Goal: Find specific page/section: Find specific page/section

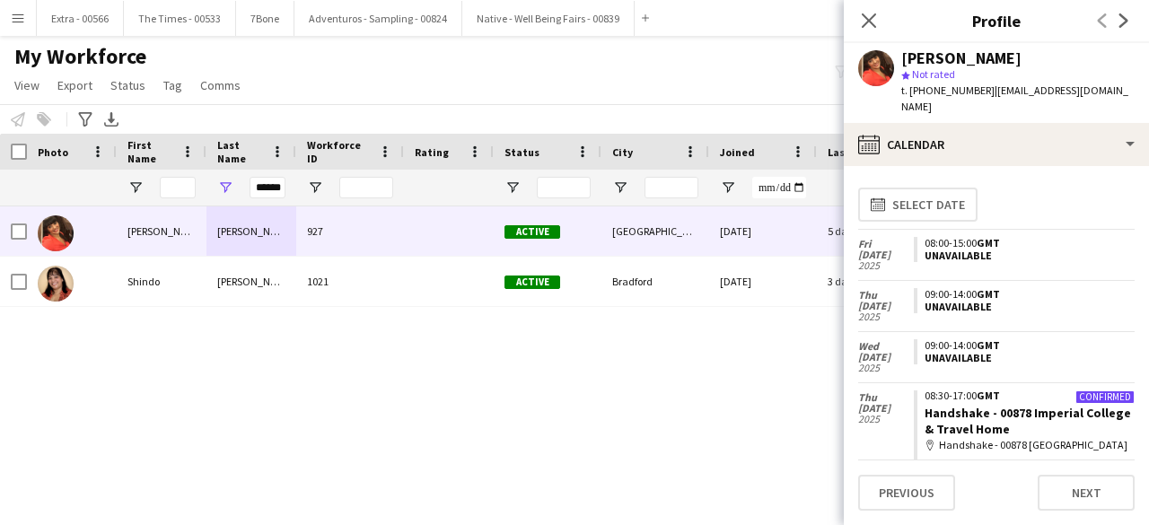
scroll to position [1705, 0]
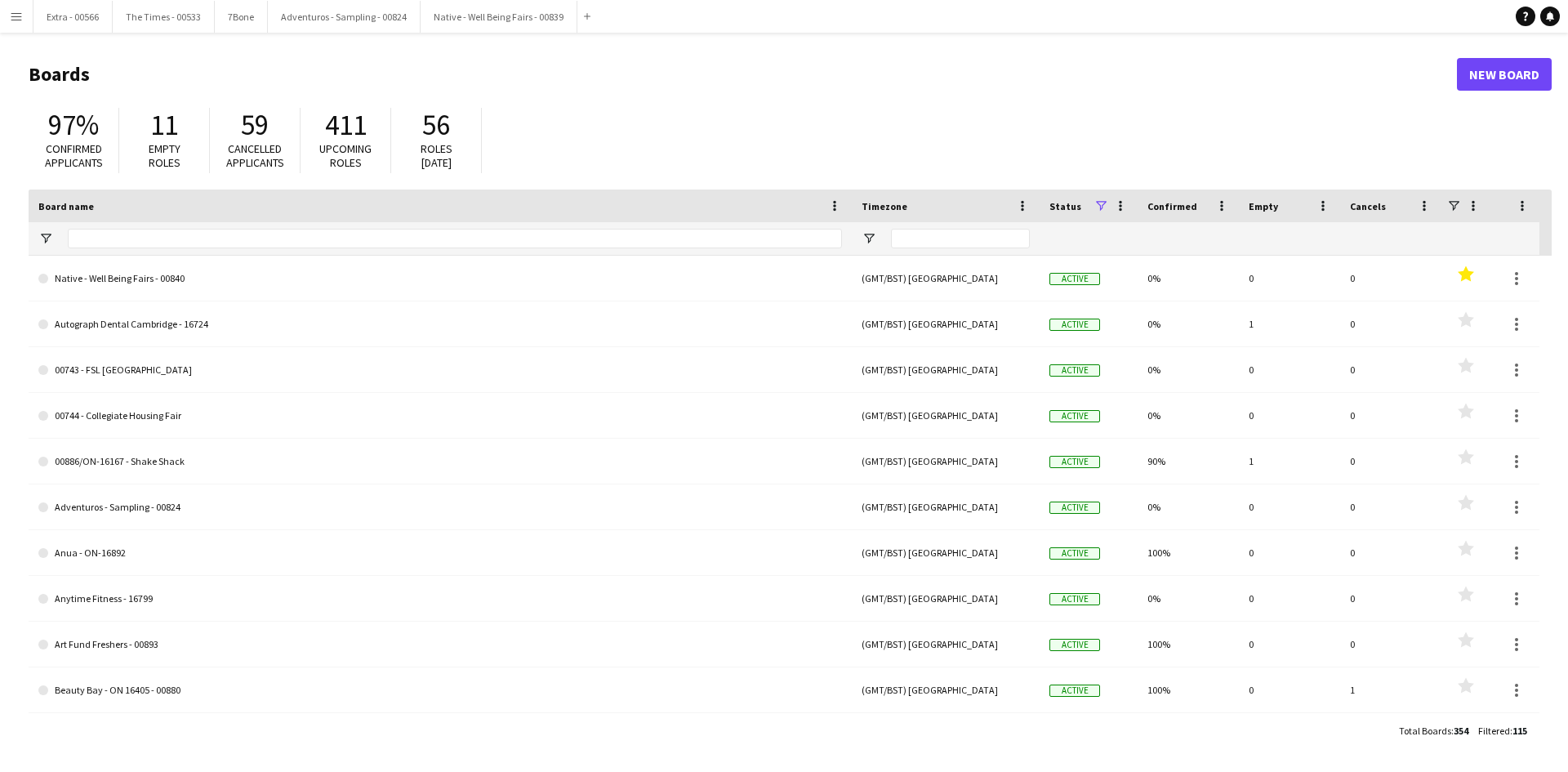
click at [14, 19] on app-icon "Menu" at bounding box center [16, 16] width 13 height 13
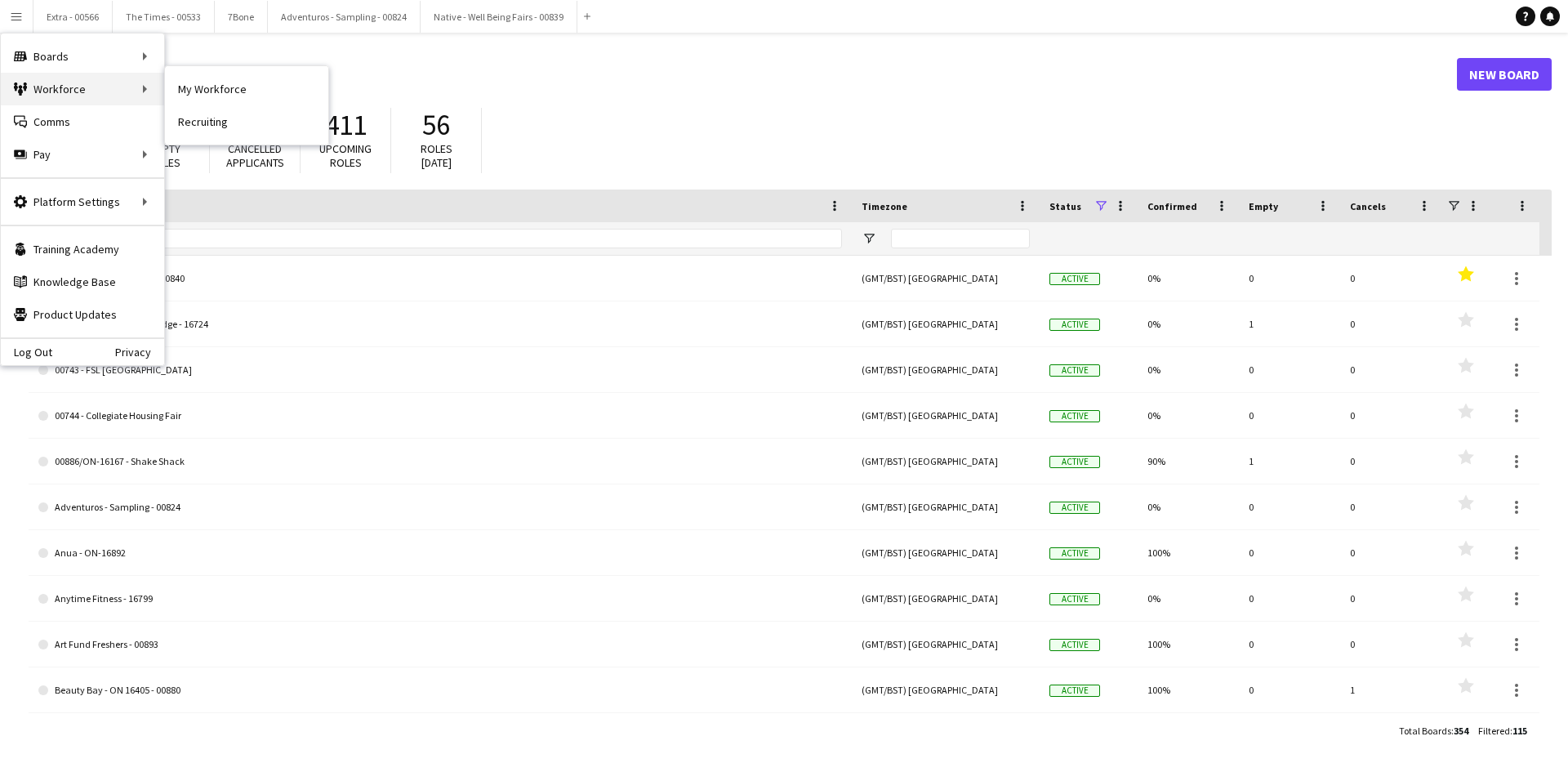
click at [60, 98] on div "Workforce Workforce" at bounding box center [82, 89] width 163 height 33
click at [214, 89] on header "Boards New Board" at bounding box center [790, 75] width 1523 height 51
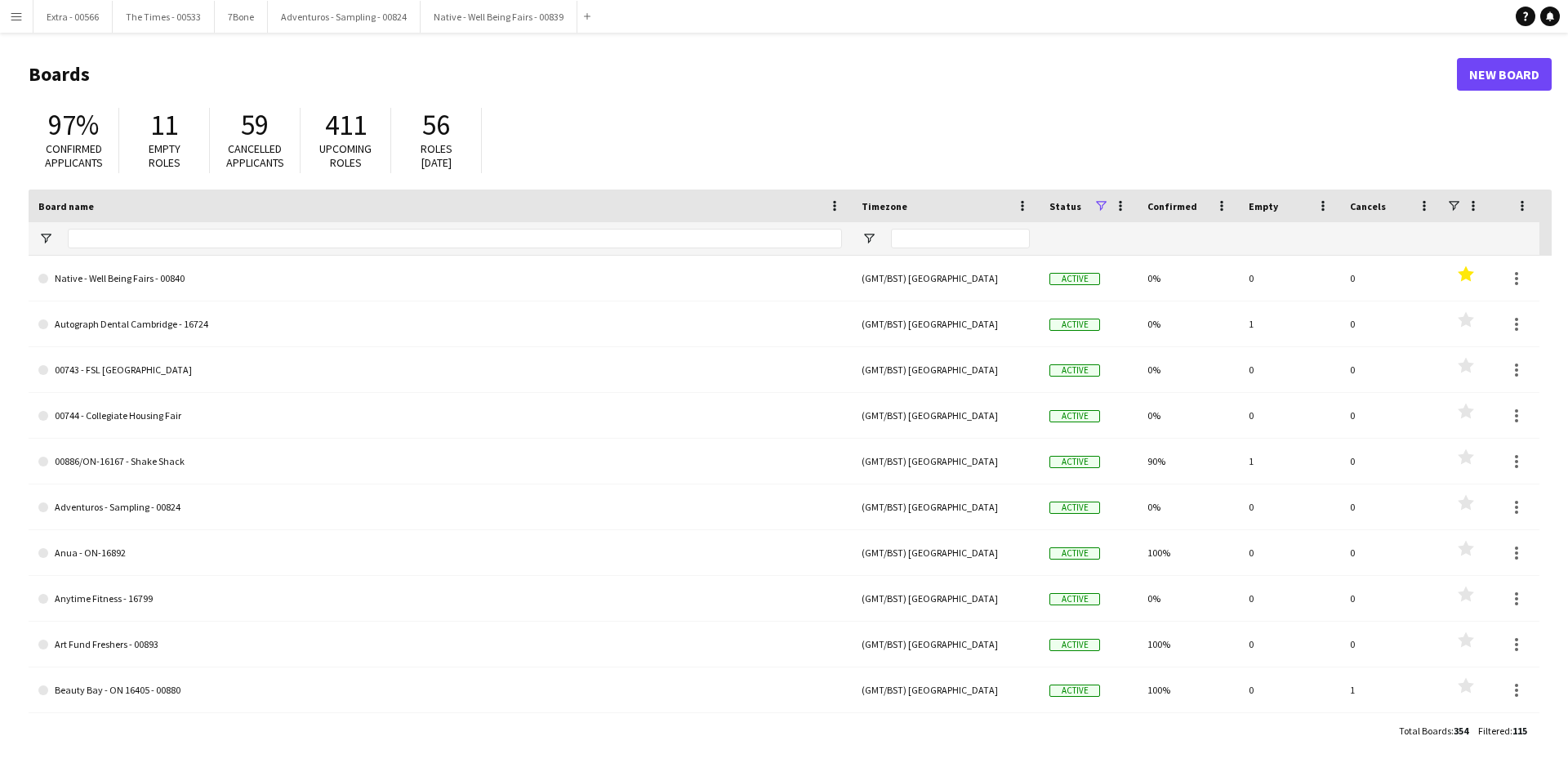
click at [17, 15] on app-icon "Menu" at bounding box center [16, 16] width 13 height 13
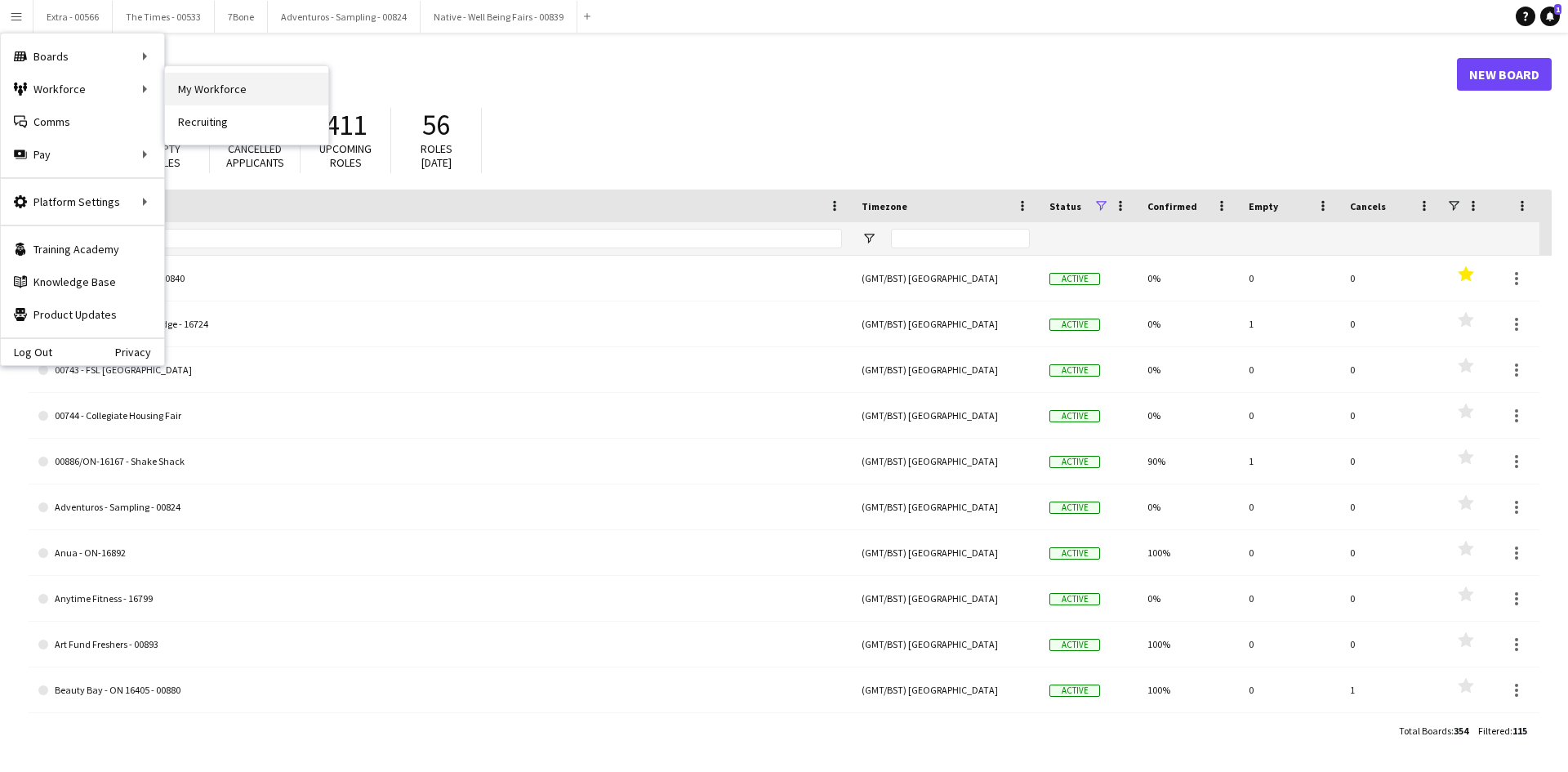
click at [211, 86] on link "My Workforce" at bounding box center [246, 89] width 163 height 33
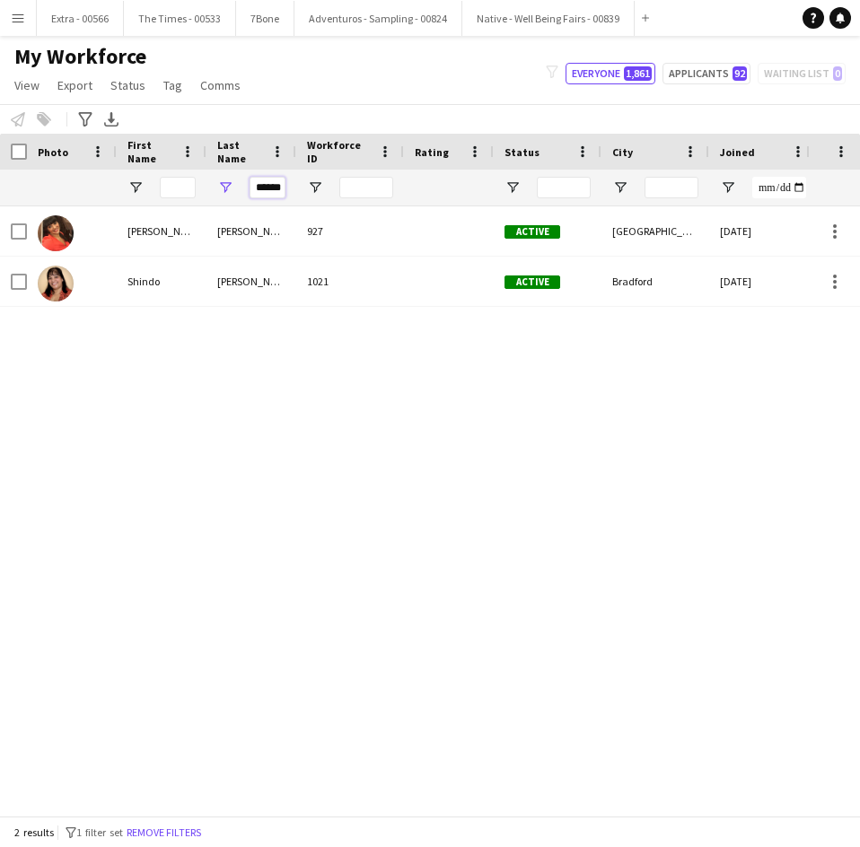
drag, startPoint x: 280, startPoint y: 190, endPoint x: 248, endPoint y: 190, distance: 32.3
click at [248, 190] on div "******" at bounding box center [251, 188] width 90 height 36
